Goal: Transaction & Acquisition: Obtain resource

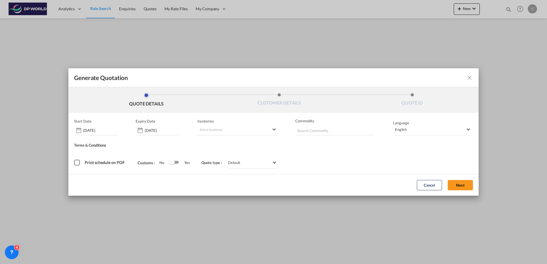
click at [471, 75] on md-icon "icon-close fg-AAA8AD cursor m-0" at bounding box center [469, 77] width 7 height 7
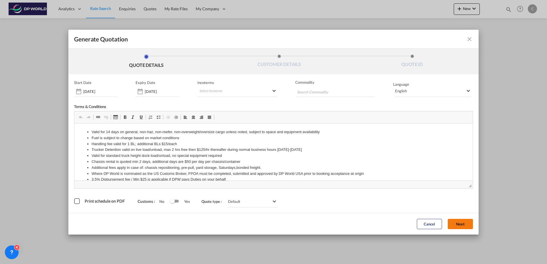
click at [462, 227] on button "Next" at bounding box center [460, 224] width 25 height 10
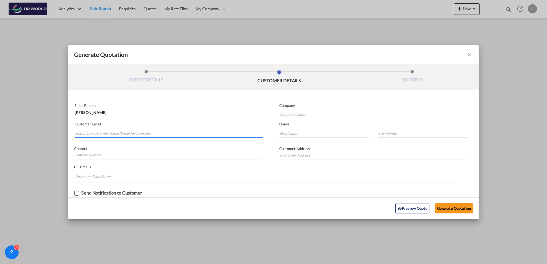
click at [142, 134] on input "Search by Customer Name/Email Id/Company" at bounding box center [169, 133] width 188 height 9
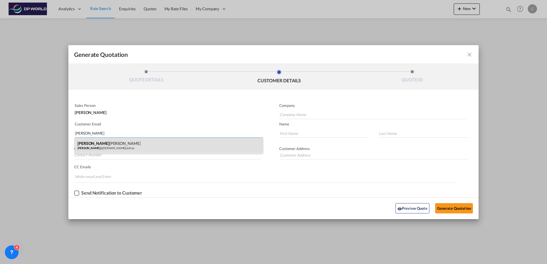
type input "[PERSON_NAME]"
click at [137, 146] on div "[PERSON_NAME] [PERSON_NAME] @[DOMAIN_NAME] | [PERSON_NAME]" at bounding box center [169, 145] width 188 height 15
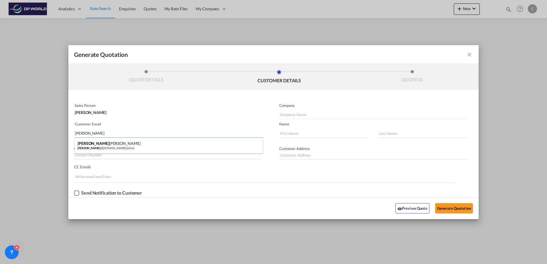
type input "Jofran"
type input "[PERSON_NAME][EMAIL_ADDRESS][DOMAIN_NAME]"
type input "[PERSON_NAME]"
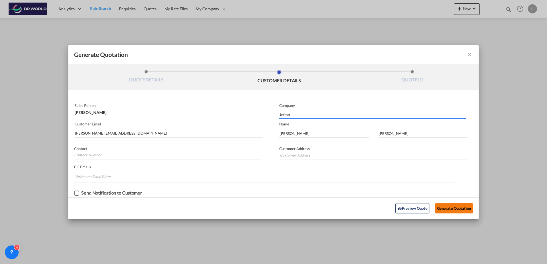
click at [450, 208] on button "Generate Quotation" at bounding box center [454, 208] width 38 height 10
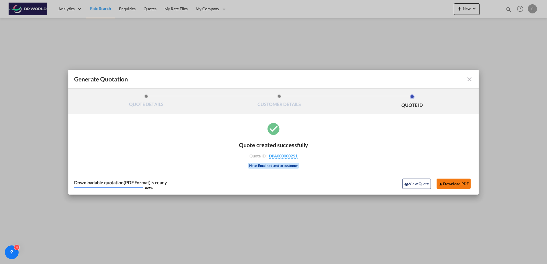
click at [450, 183] on button "Download PDF" at bounding box center [453, 184] width 34 height 10
click at [469, 80] on md-icon "icon-close fg-AAA8AD cursor m-0" at bounding box center [469, 79] width 7 height 7
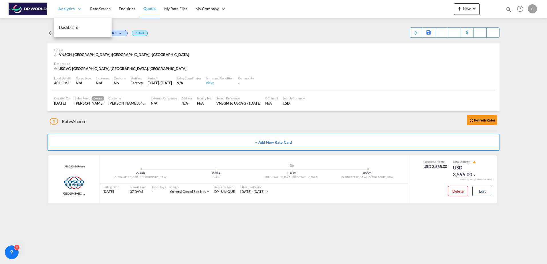
drag, startPoint x: 100, startPoint y: 9, endPoint x: 61, endPoint y: 6, distance: 38.2
click at [100, 9] on span "Rate Search" at bounding box center [100, 8] width 21 height 5
